Goal: Task Accomplishment & Management: Complete application form

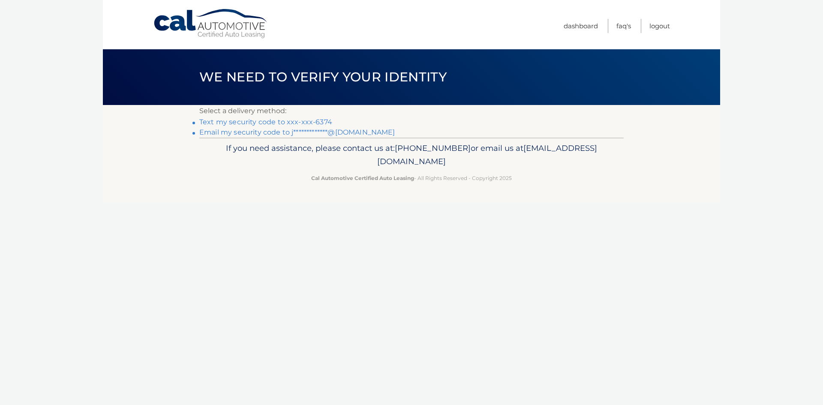
click at [326, 123] on link "Text my security code to xxx-xxx-6374" at bounding box center [265, 122] width 133 height 8
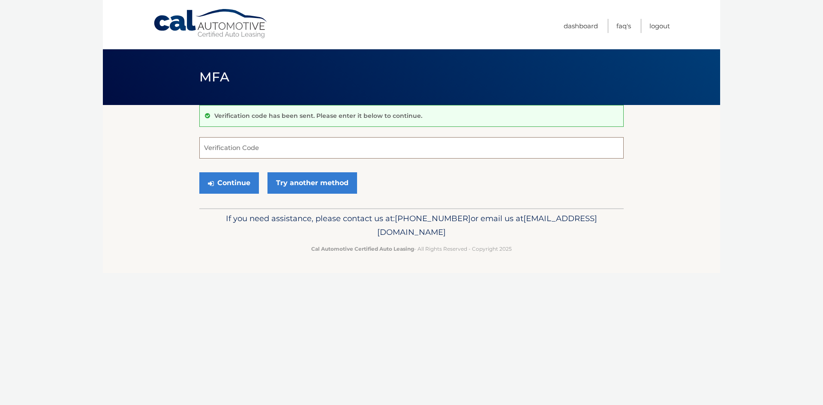
click at [295, 145] on input "Verification Code" at bounding box center [411, 147] width 424 height 21
type input "921571"
click at [199, 172] on button "Continue" at bounding box center [229, 182] width 60 height 21
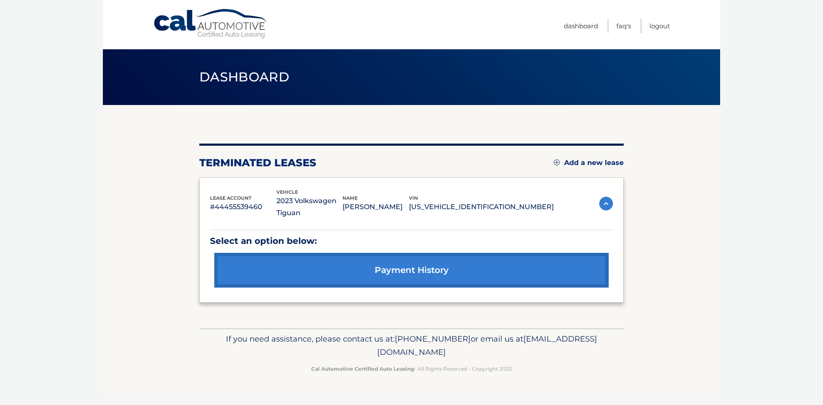
click at [447, 265] on link "payment history" at bounding box center [411, 270] width 394 height 35
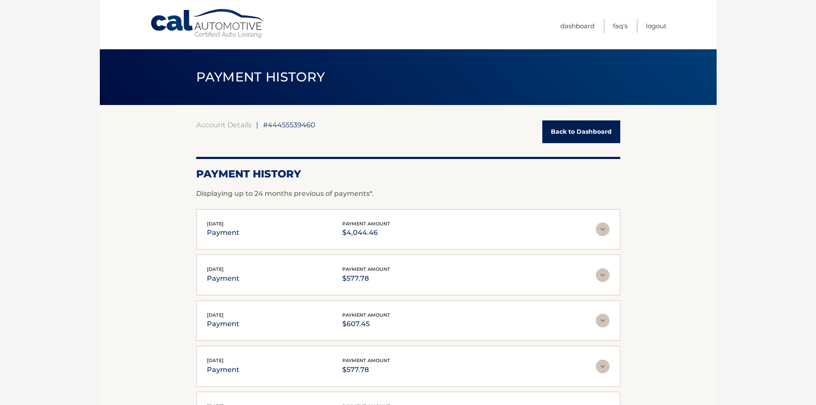
click at [564, 135] on link "Back to Dashboard" at bounding box center [582, 131] width 78 height 23
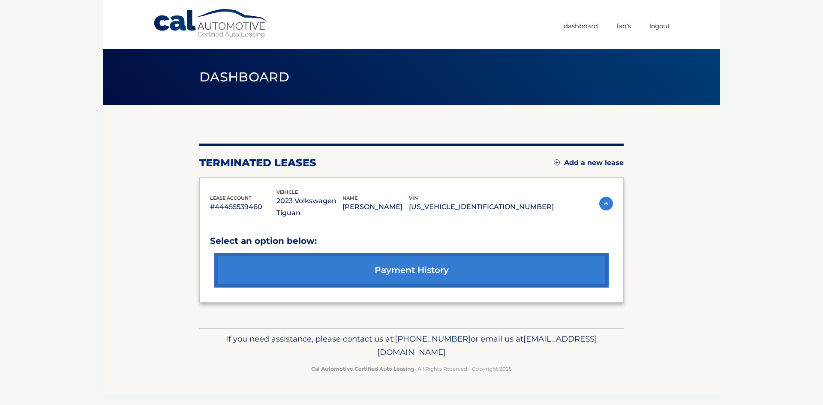
click at [555, 163] on img at bounding box center [557, 162] width 6 height 6
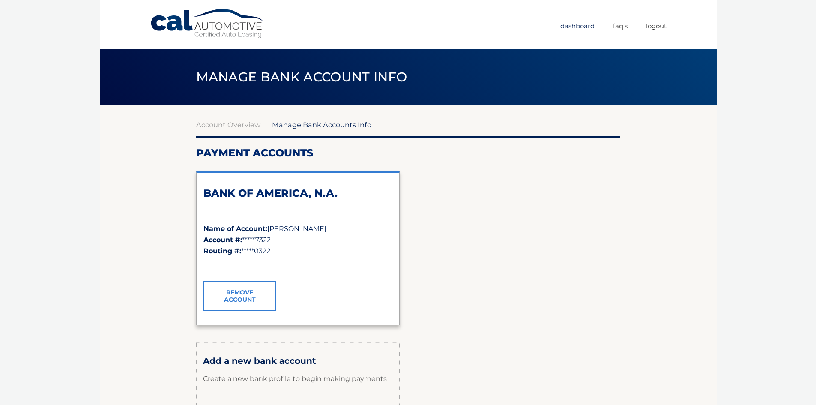
click at [565, 26] on link "Dashboard" at bounding box center [578, 26] width 34 height 14
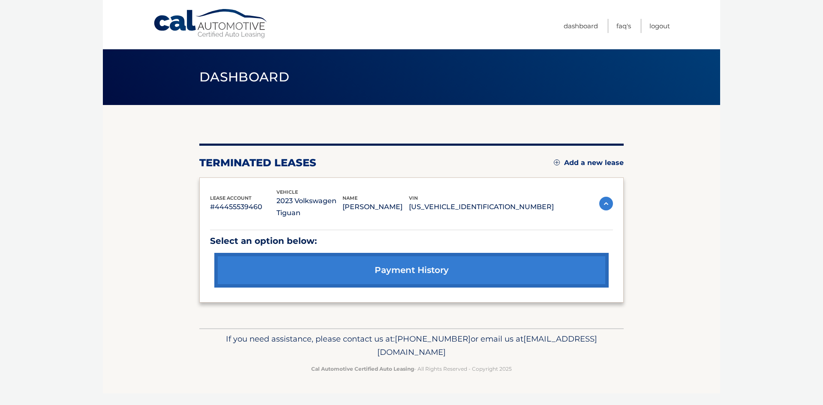
click at [602, 162] on link "Add a new lease" at bounding box center [589, 163] width 70 height 9
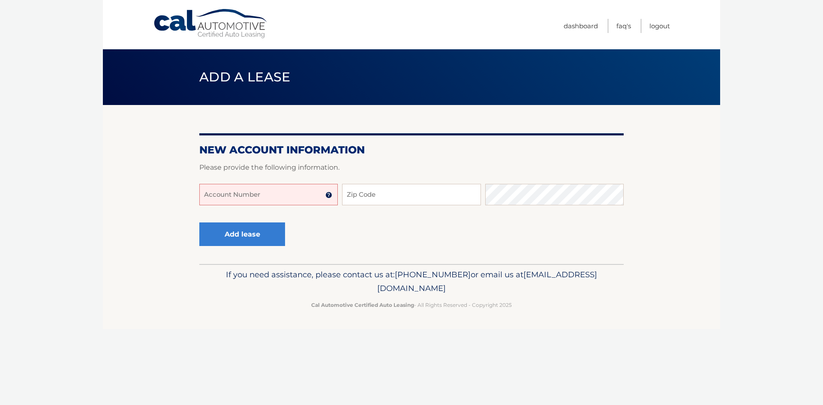
click at [262, 198] on input "Account Number" at bounding box center [268, 194] width 138 height 21
click at [234, 192] on input "Account Number" at bounding box center [268, 194] width 138 height 21
click at [363, 197] on input "Zip Code" at bounding box center [411, 194] width 138 height 21
type input "33473"
click at [243, 195] on input "Account Number" at bounding box center [268, 194] width 138 height 21
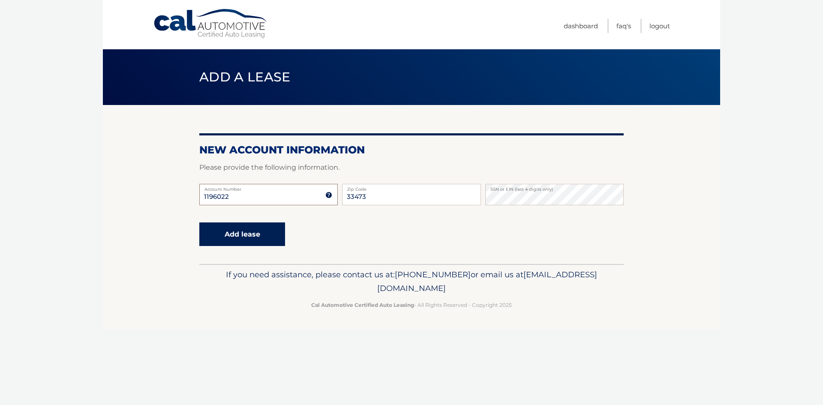
type input "1196022"
click at [246, 231] on button "Add lease" at bounding box center [242, 234] width 86 height 24
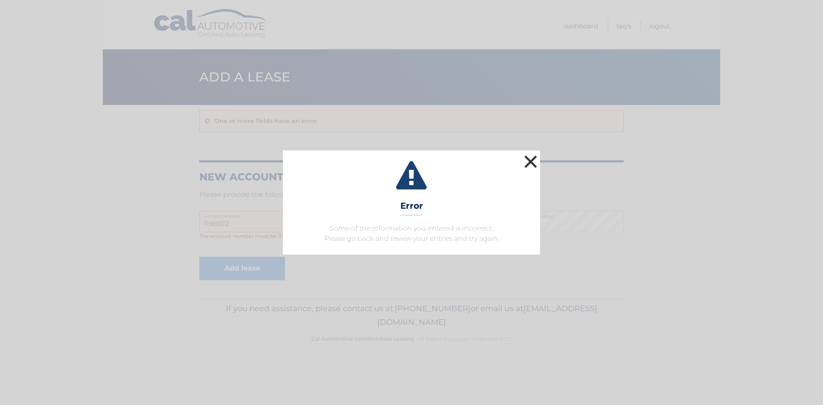
click at [535, 162] on button "×" at bounding box center [530, 161] width 17 height 17
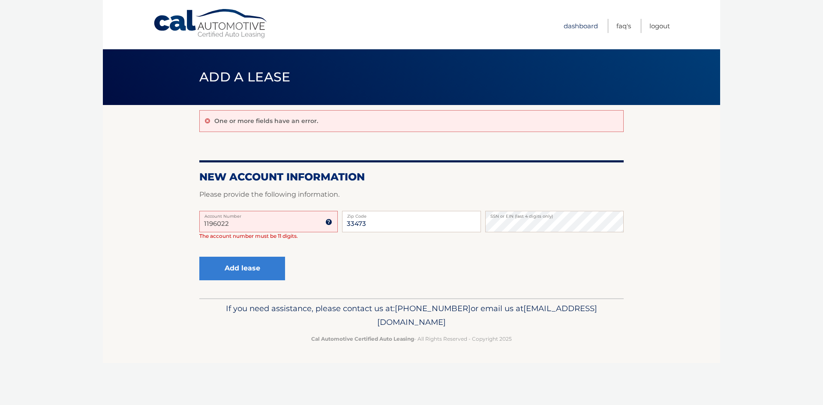
click at [582, 27] on link "Dashboard" at bounding box center [581, 26] width 34 height 14
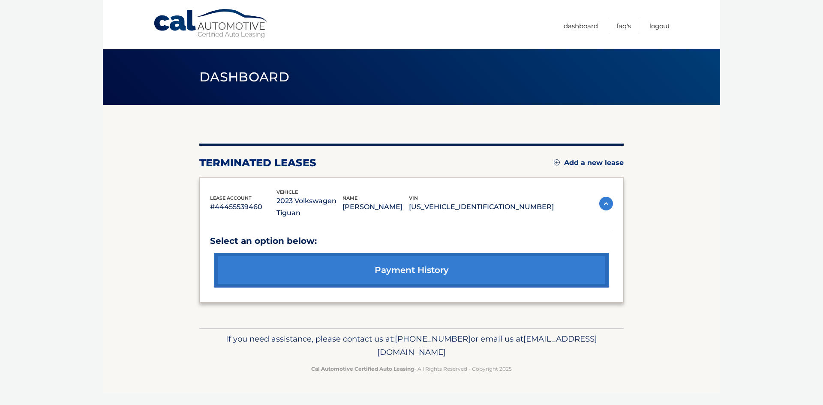
click at [586, 162] on link "Add a new lease" at bounding box center [589, 163] width 70 height 9
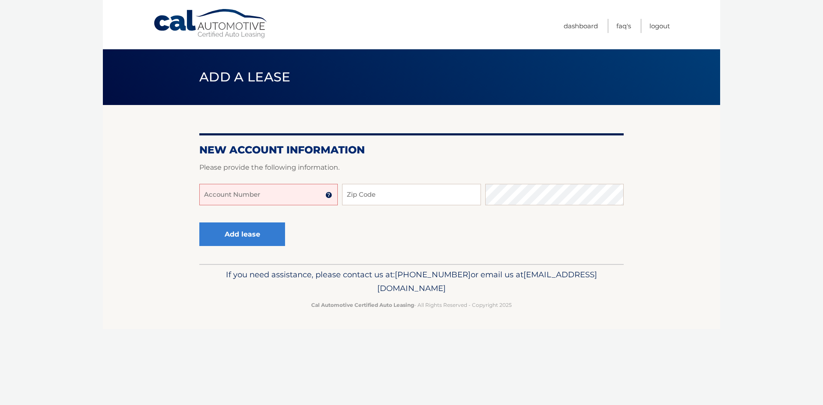
click at [233, 197] on input "Account Number" at bounding box center [268, 194] width 138 height 21
type input "44455976134"
click at [410, 202] on input "Zip Code" at bounding box center [411, 194] width 138 height 21
click at [407, 198] on input "Zip Code" at bounding box center [411, 194] width 138 height 21
type input "33473"
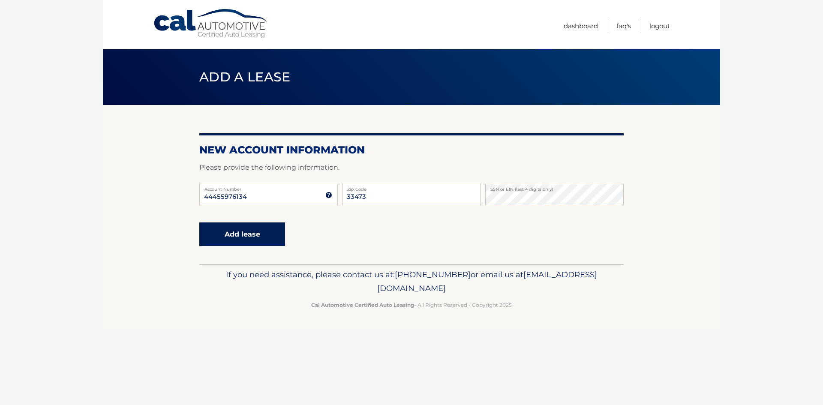
click at [229, 234] on button "Add lease" at bounding box center [242, 234] width 86 height 24
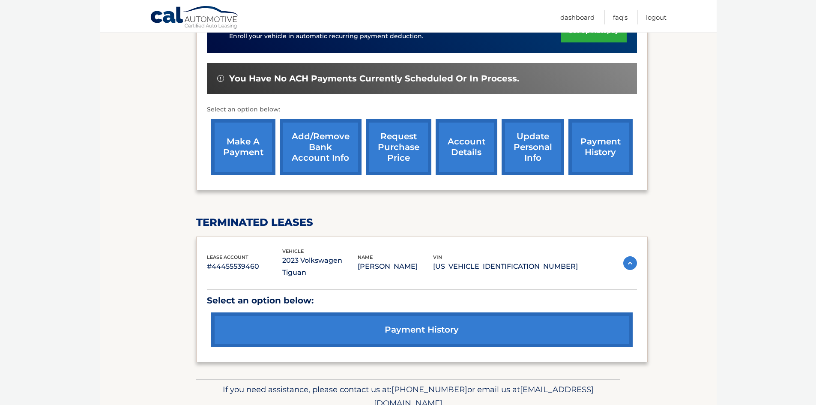
scroll to position [298, 0]
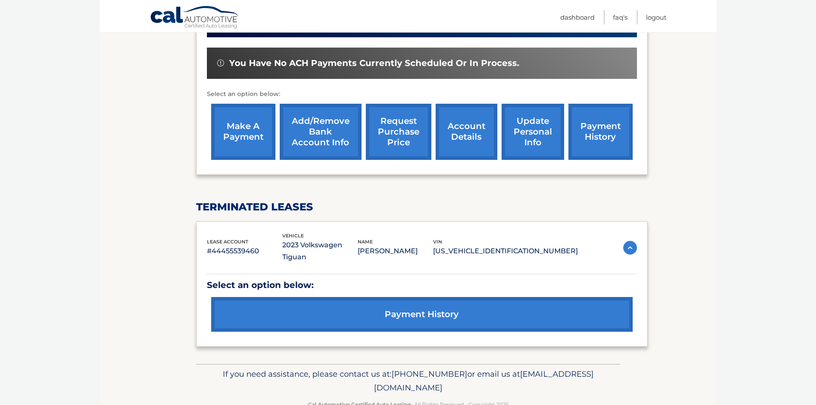
click at [405, 297] on link "payment history" at bounding box center [422, 314] width 422 height 35
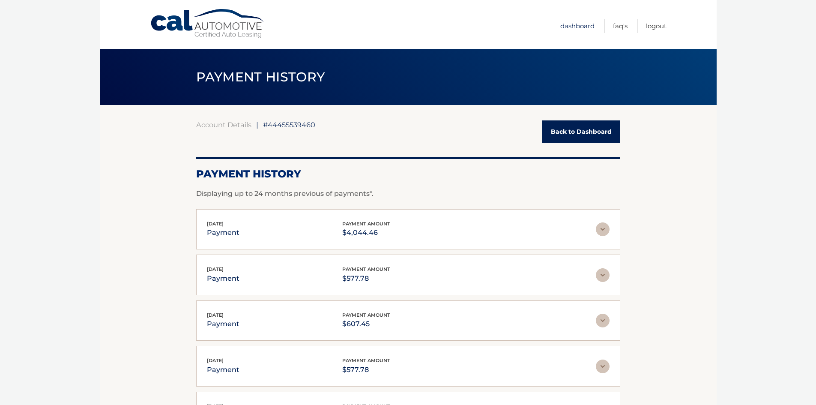
click at [588, 27] on link "Dashboard" at bounding box center [578, 26] width 34 height 14
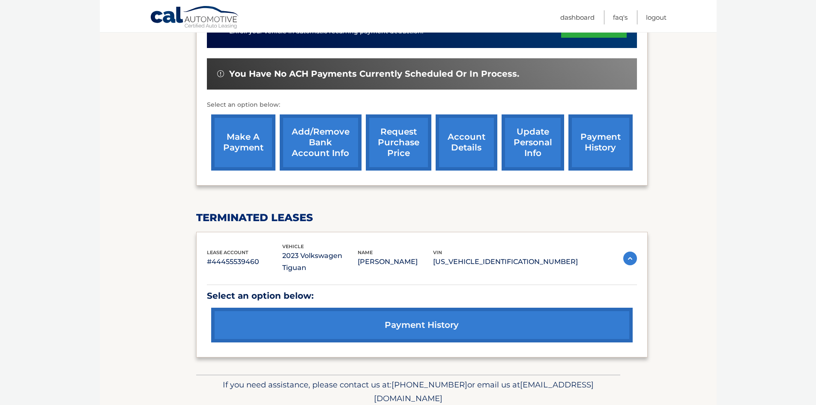
scroll to position [298, 0]
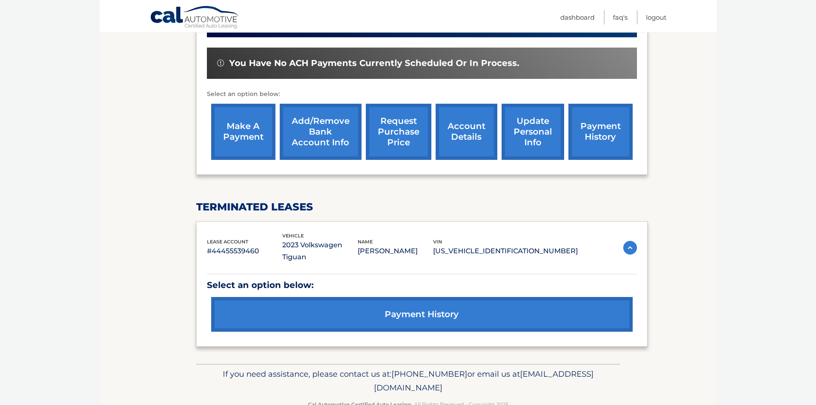
click at [472, 297] on link "payment history" at bounding box center [422, 314] width 422 height 35
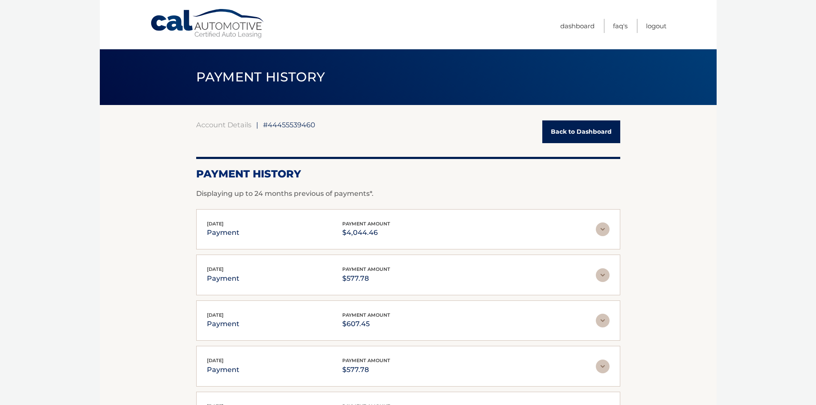
click at [597, 132] on link "Back to Dashboard" at bounding box center [582, 131] width 78 height 23
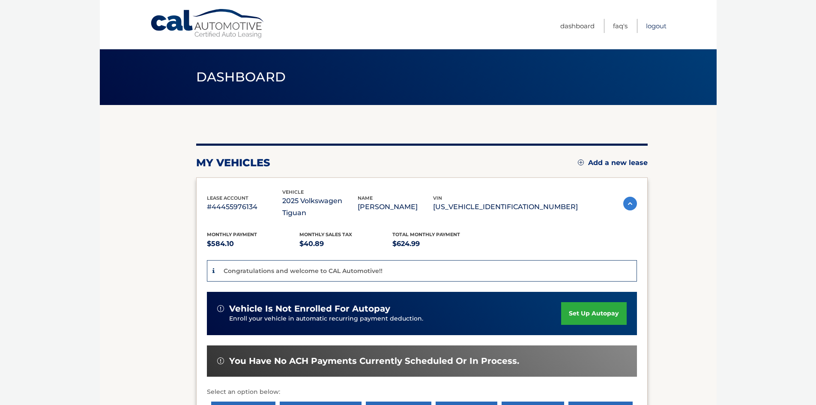
click at [655, 27] on link "Logout" at bounding box center [656, 26] width 21 height 14
